Goal: Navigation & Orientation: Find specific page/section

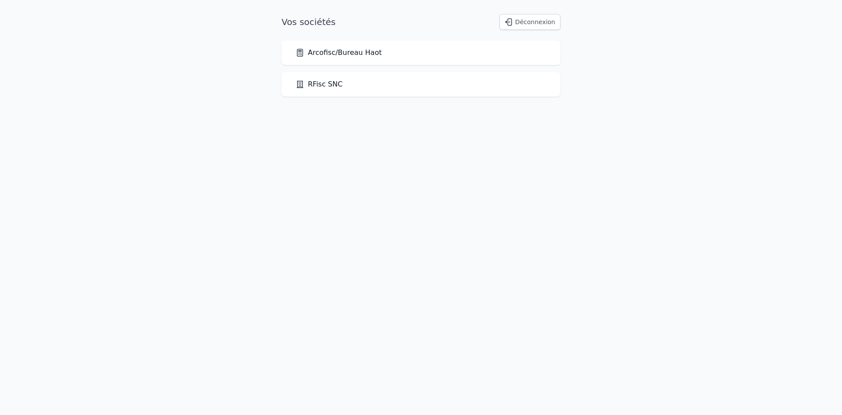
click at [350, 59] on div "Arcofisc/Bureau Haot" at bounding box center [421, 52] width 279 height 25
click at [354, 55] on link "Arcofisc/Bureau Haot" at bounding box center [339, 52] width 86 height 11
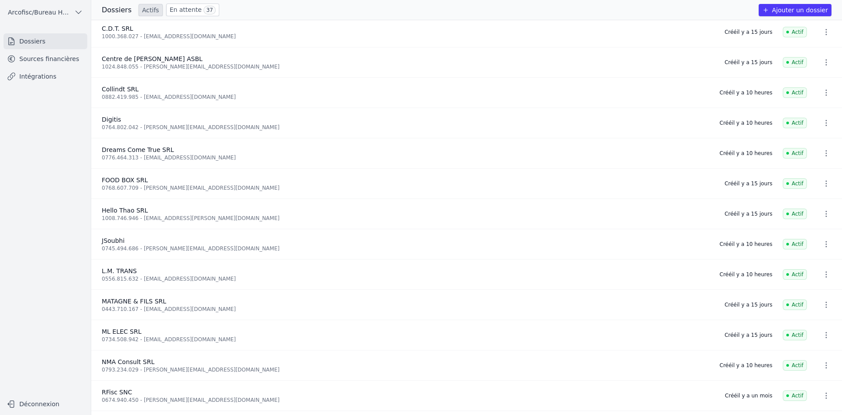
scroll to position [110, 0]
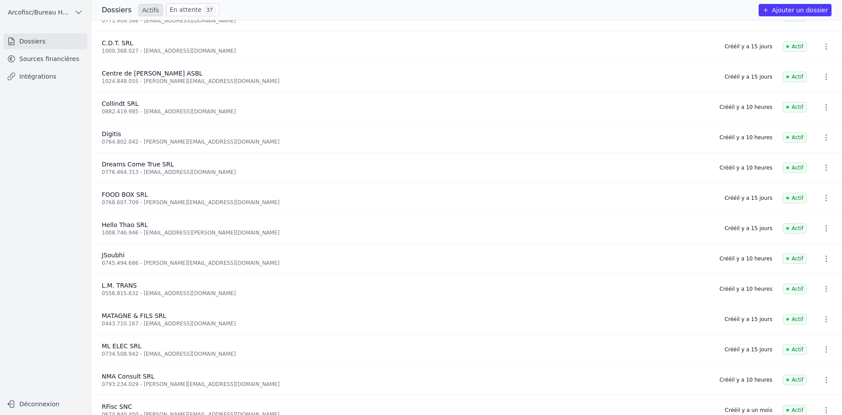
click at [60, 61] on link "Sources financières" at bounding box center [46, 59] width 84 height 16
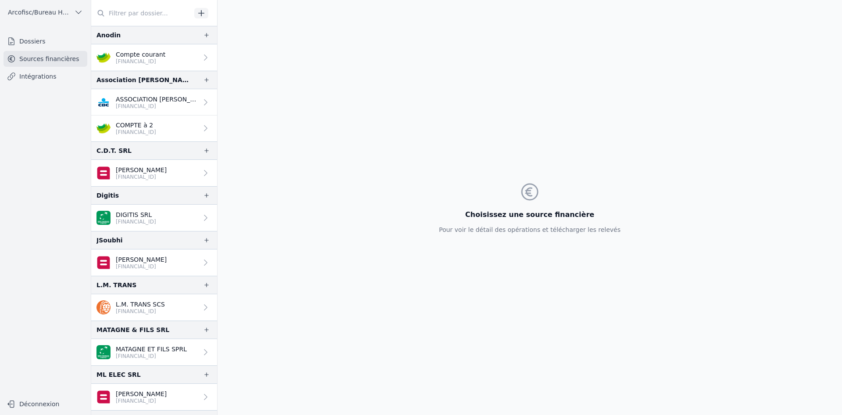
scroll to position [44, 0]
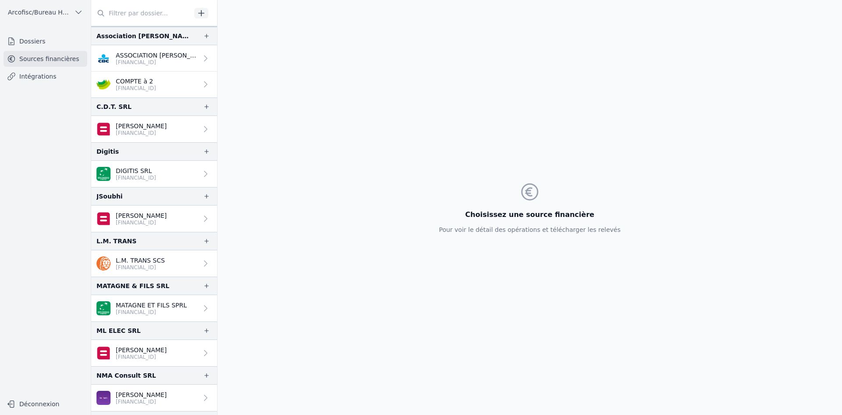
drag, startPoint x: 155, startPoint y: 75, endPoint x: 115, endPoint y: 126, distance: 64.1
click at [114, 126] on div "[PERSON_NAME] [FINANCIAL_ID]" at bounding box center [131, 129] width 70 height 15
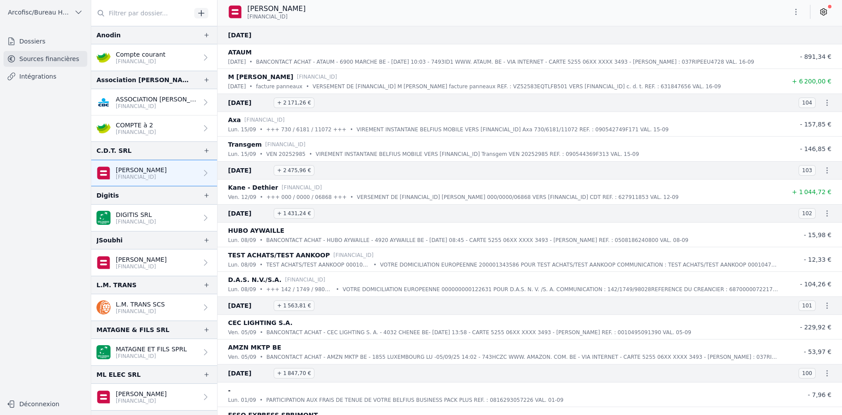
click at [50, 45] on link "Dossiers" at bounding box center [46, 41] width 84 height 16
